Goal: Information Seeking & Learning: Learn about a topic

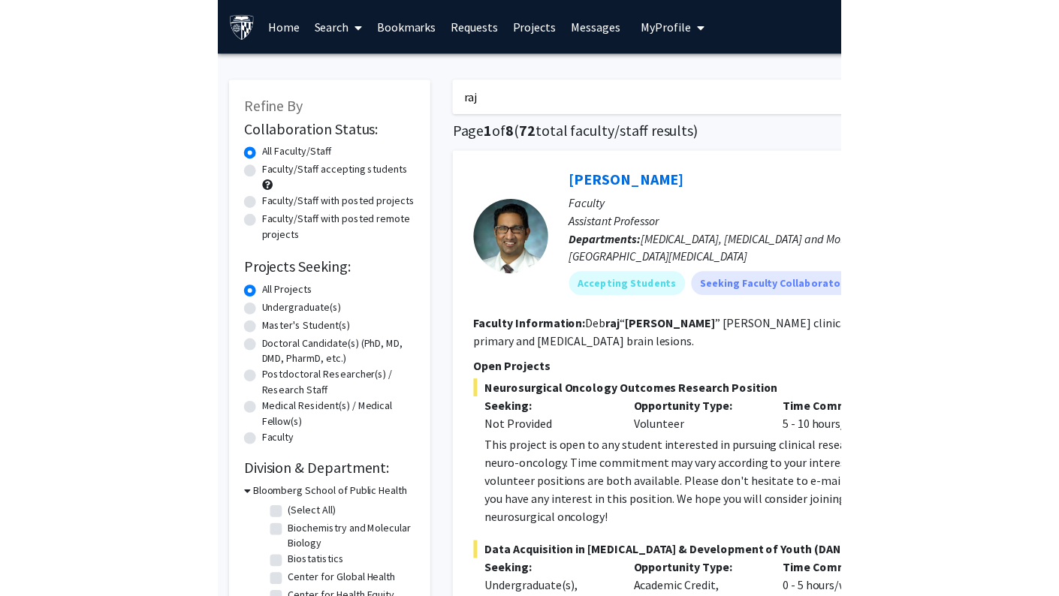
scroll to position [348, 0]
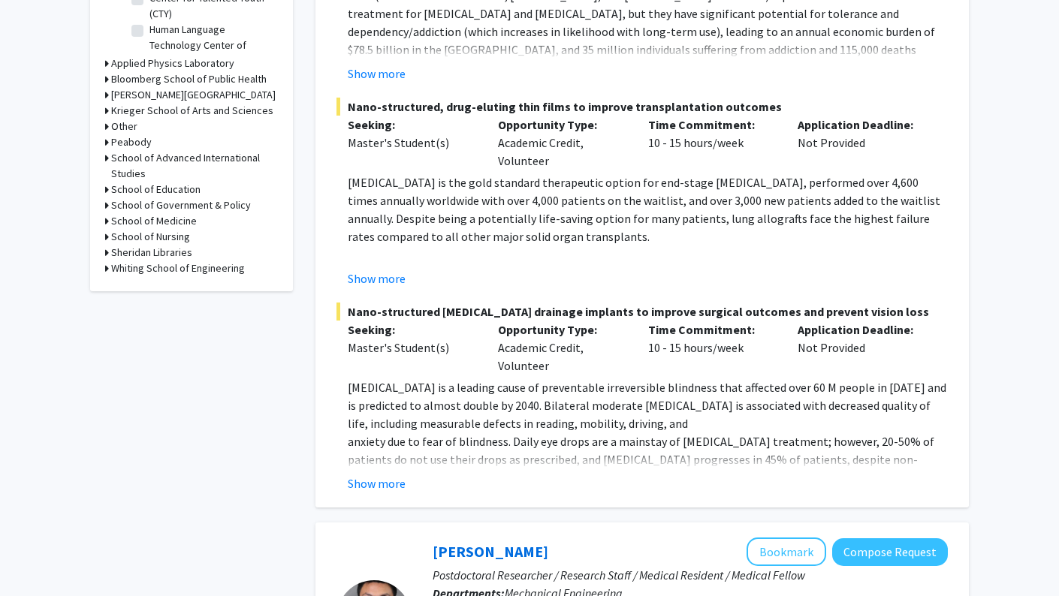
scroll to position [617, 0]
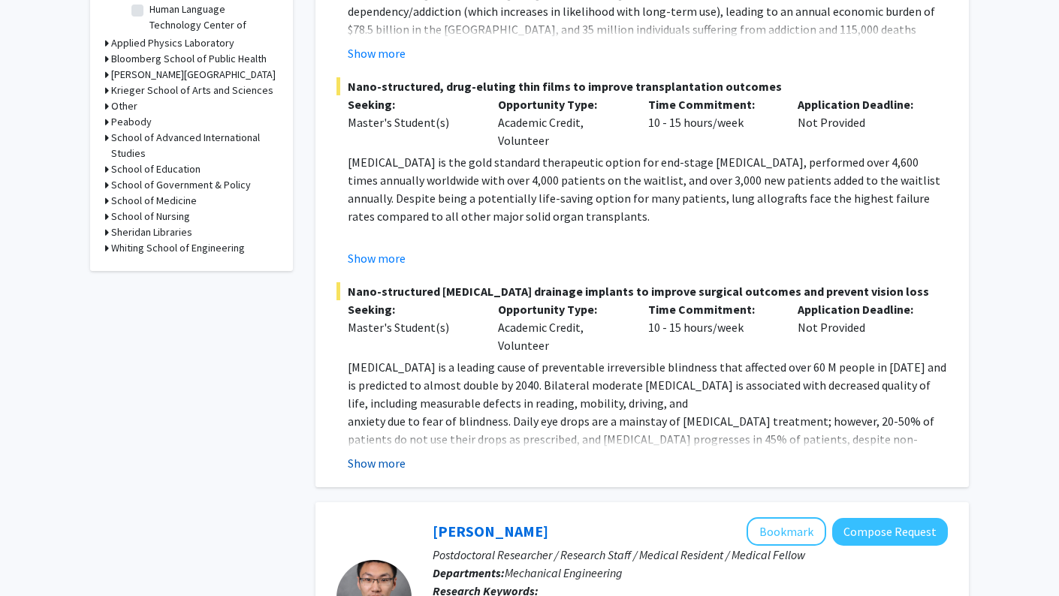
click at [387, 454] on button "Show more" at bounding box center [377, 463] width 58 height 18
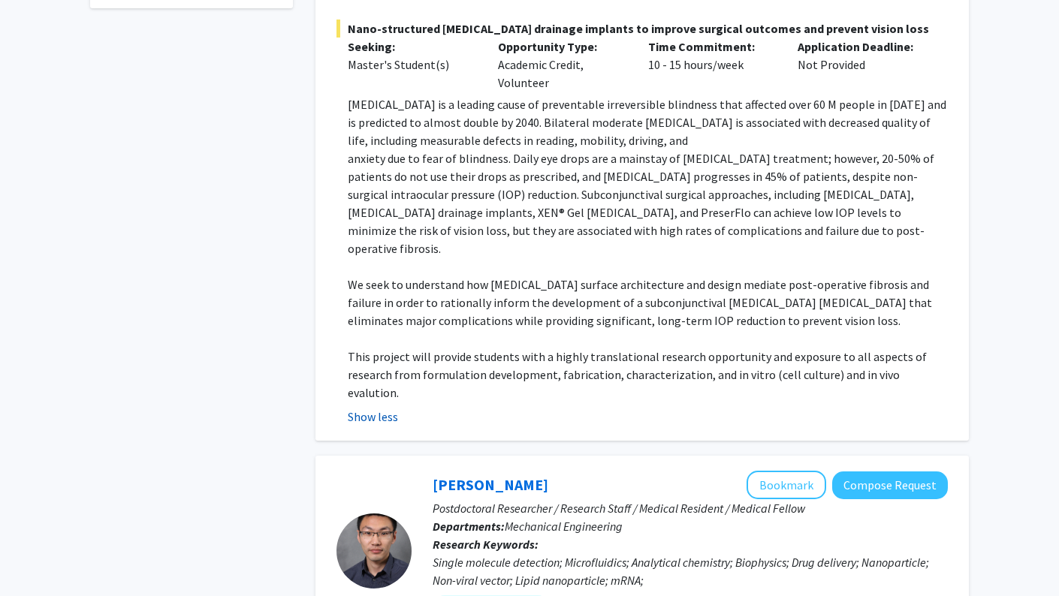
scroll to position [894, 0]
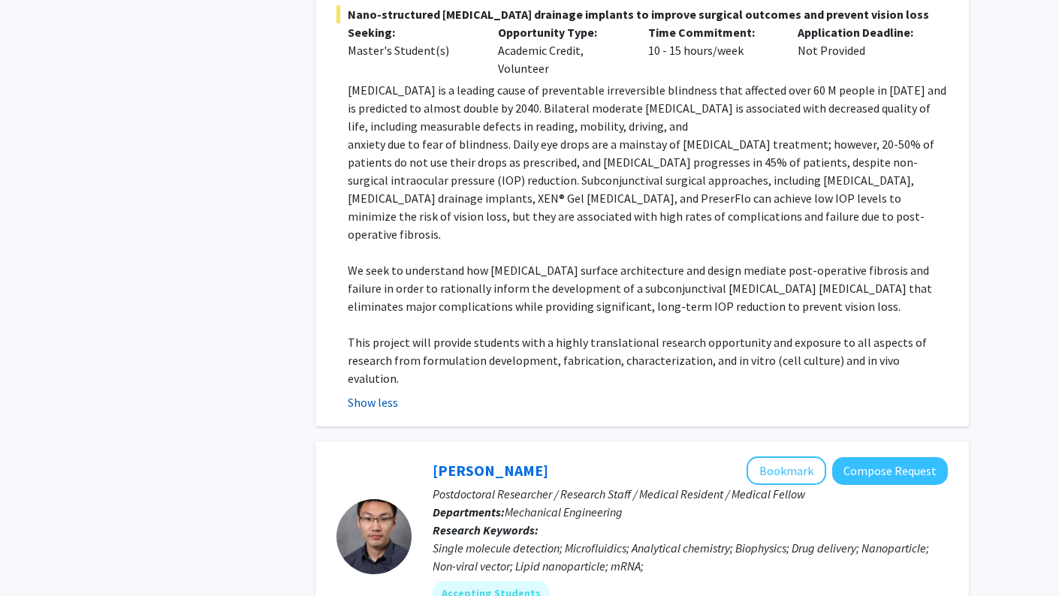
click at [381, 393] on button "Show less" at bounding box center [373, 402] width 50 height 18
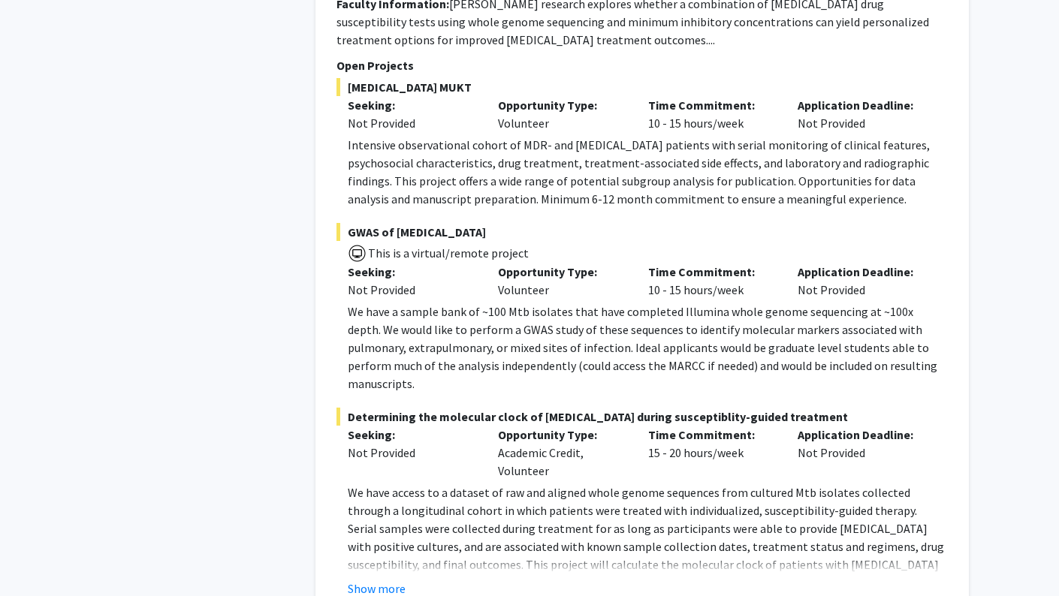
scroll to position [4432, 0]
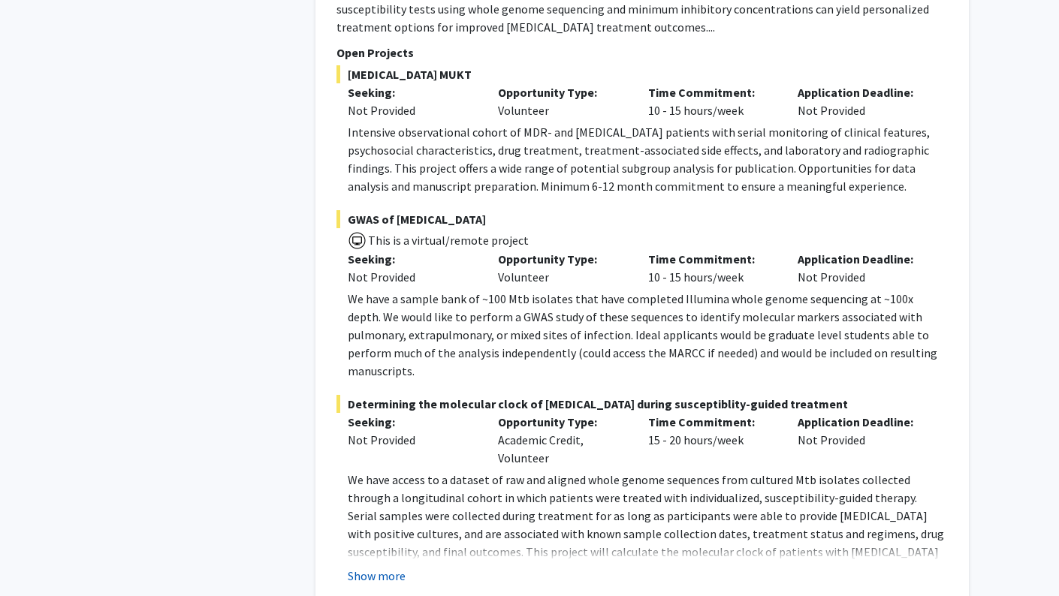
click at [390, 567] on button "Show more" at bounding box center [377, 576] width 58 height 18
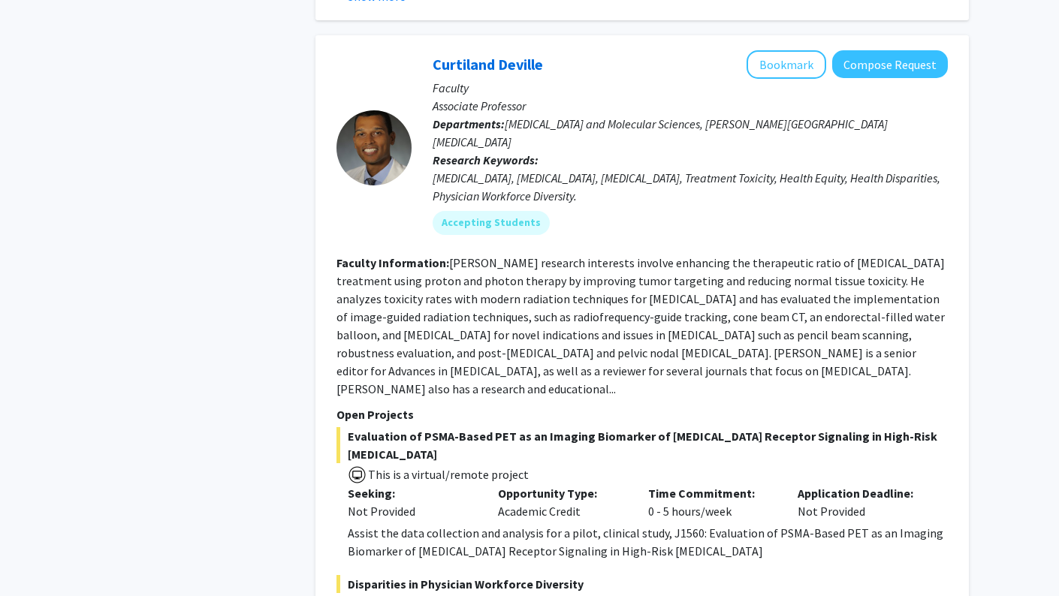
scroll to position [7240, 0]
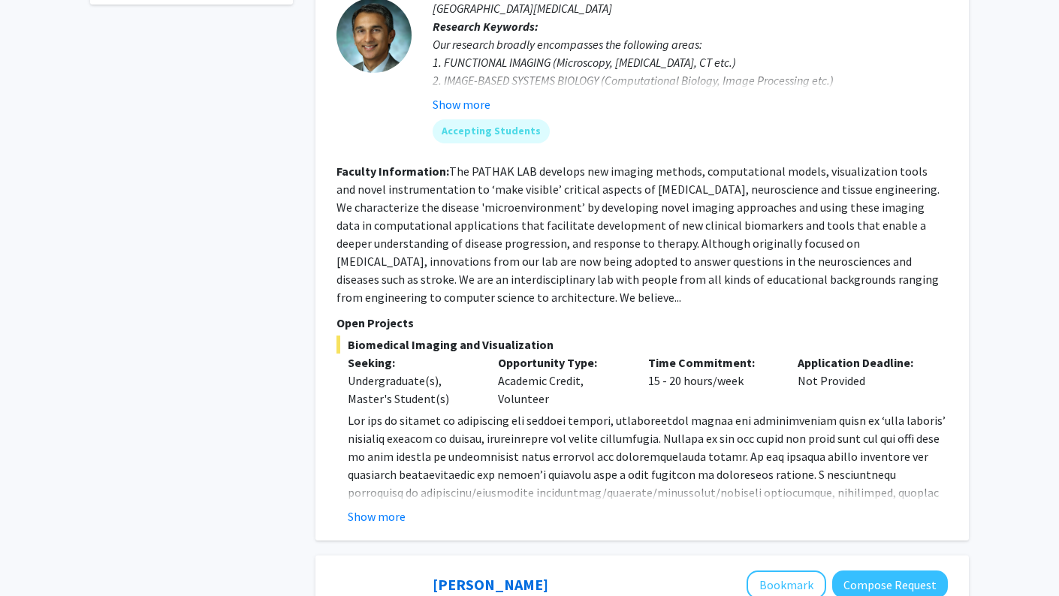
scroll to position [885, 0]
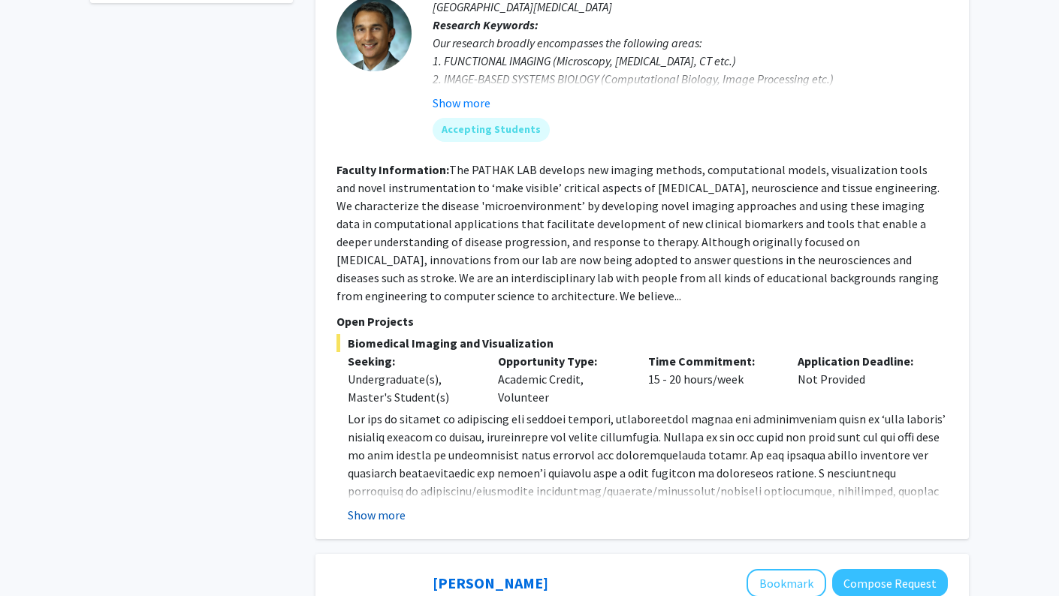
click at [382, 515] on button "Show more" at bounding box center [377, 515] width 58 height 18
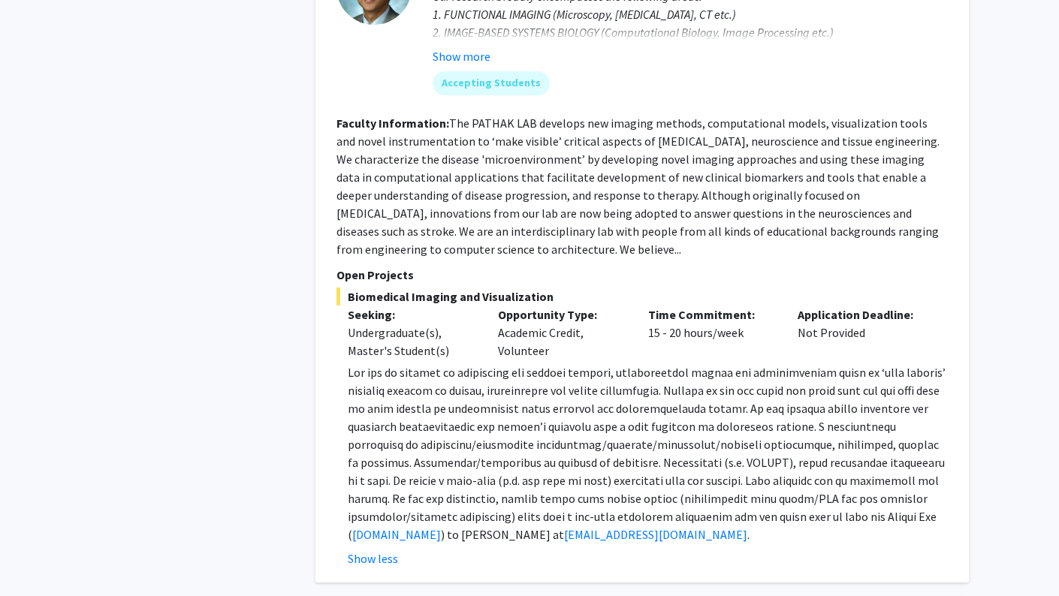
scroll to position [935, 0]
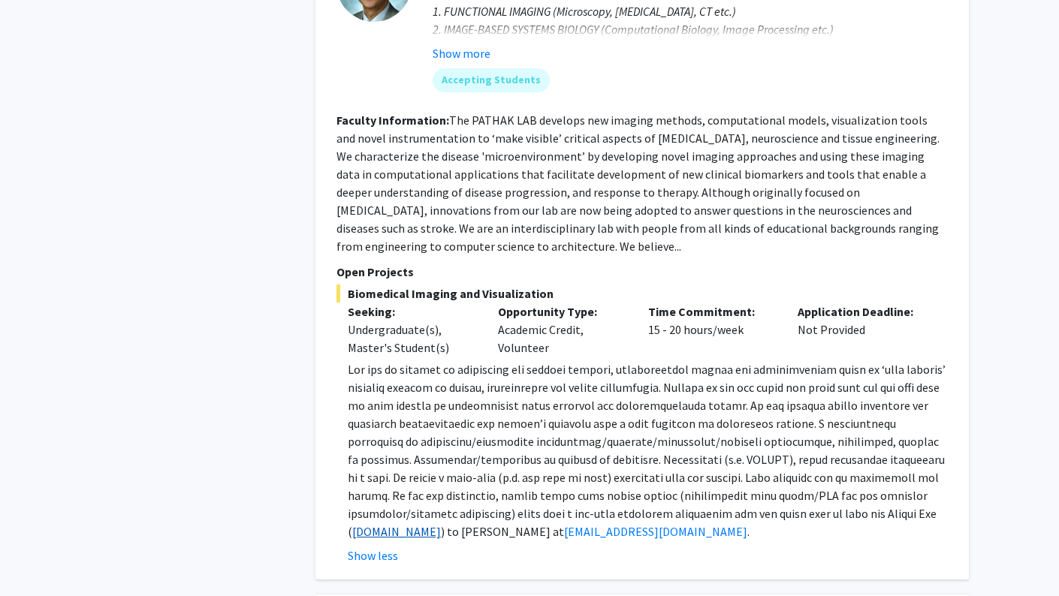
click at [409, 527] on link "[DOMAIN_NAME]" at bounding box center [396, 531] width 89 height 15
